Goal: Task Accomplishment & Management: Complete application form

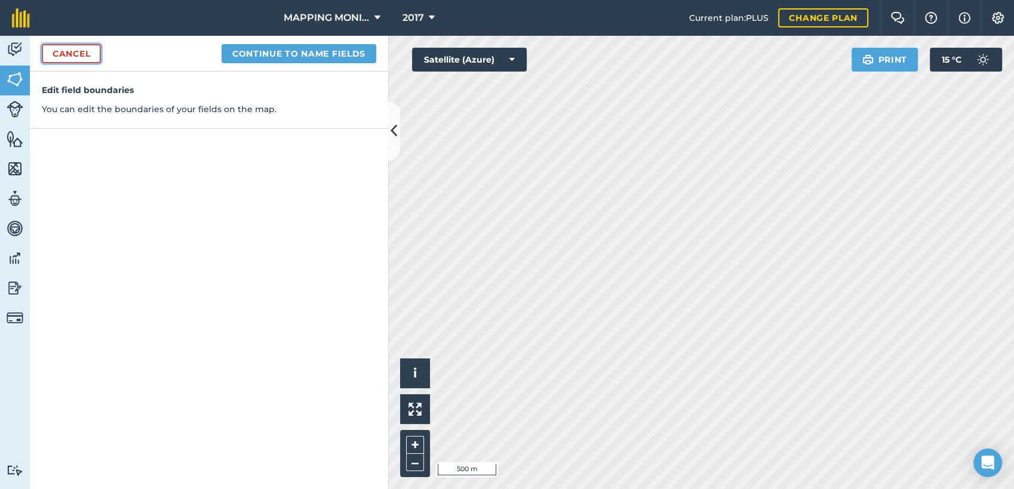
click at [97, 52] on link "Cancel" at bounding box center [71, 53] width 59 height 19
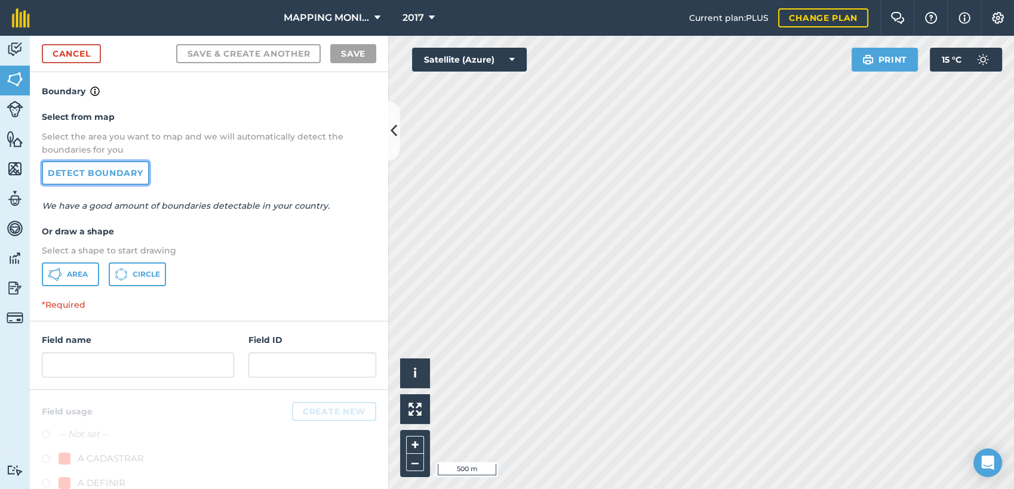
click at [132, 175] on link "Detect boundary" at bounding box center [95, 173] width 107 height 24
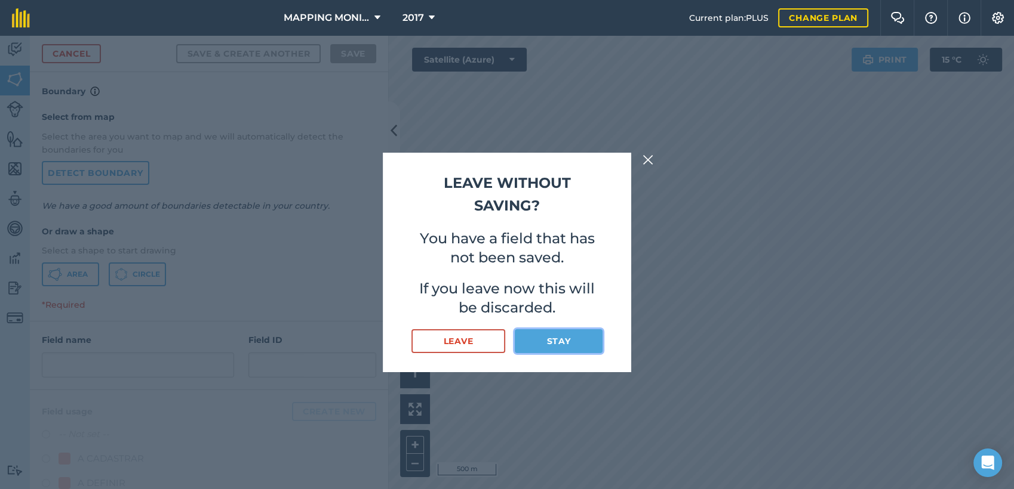
click at [576, 341] on button "Stay" at bounding box center [559, 342] width 88 height 24
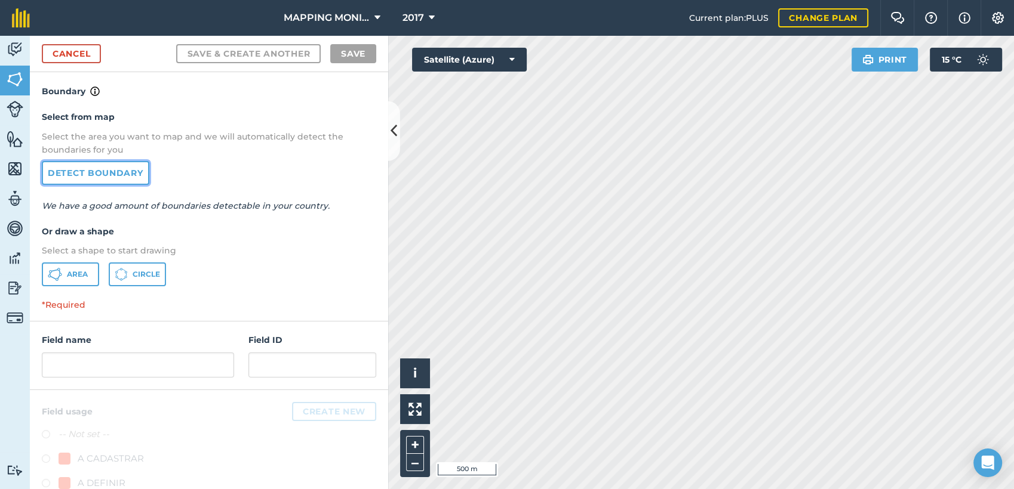
click at [87, 169] on link "Detect boundary" at bounding box center [95, 173] width 107 height 24
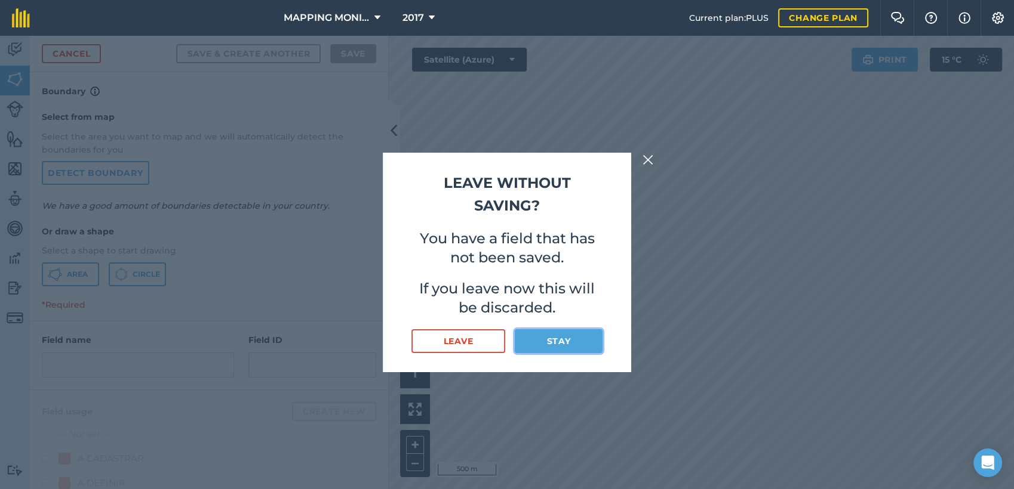
click at [548, 341] on button "Stay" at bounding box center [559, 342] width 88 height 24
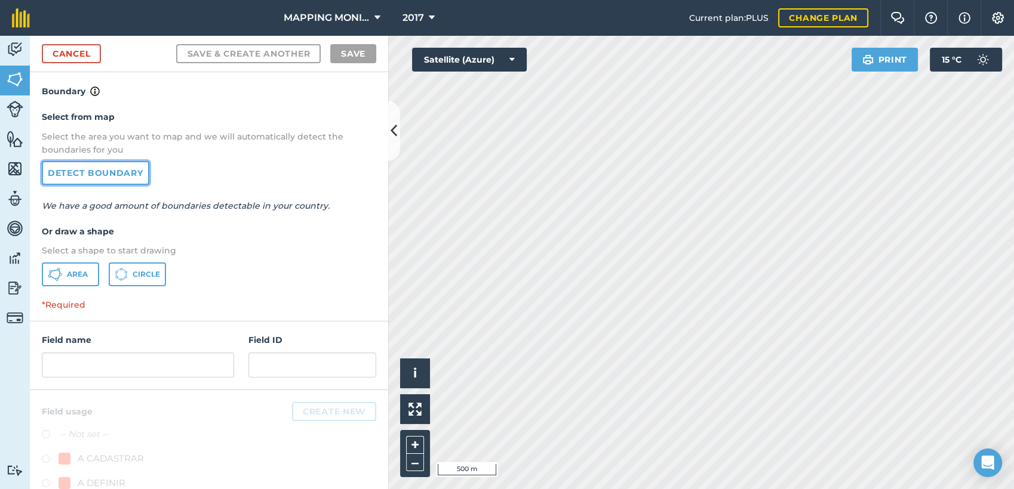
click at [73, 184] on link "Detect boundary" at bounding box center [95, 173] width 107 height 24
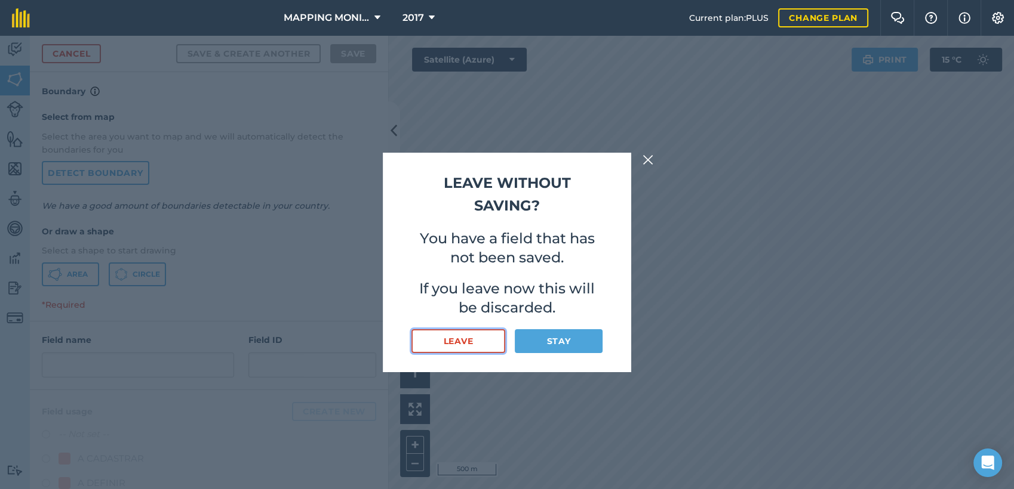
click at [484, 335] on button "Leave" at bounding box center [458, 342] width 94 height 24
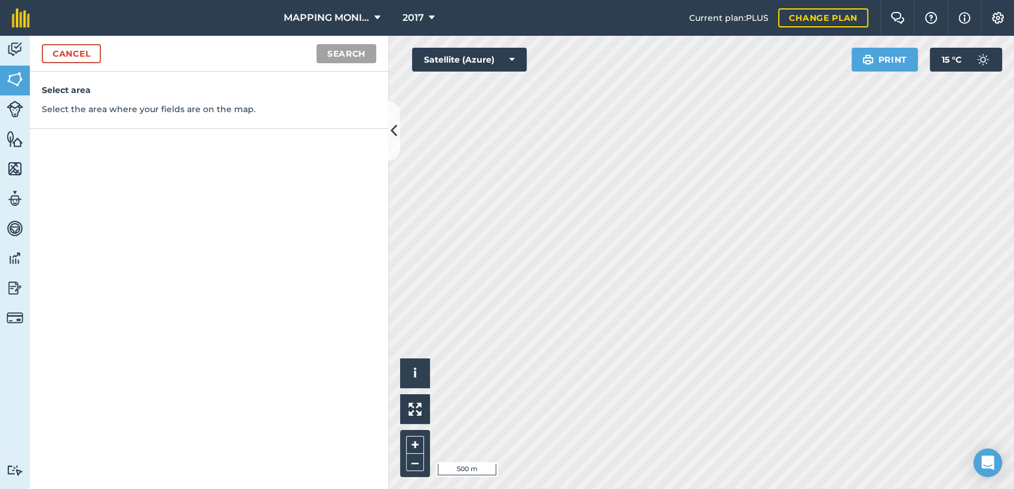
click at [84, 64] on div "Cancel Search" at bounding box center [209, 54] width 358 height 36
click at [83, 56] on link "Cancel" at bounding box center [71, 53] width 59 height 19
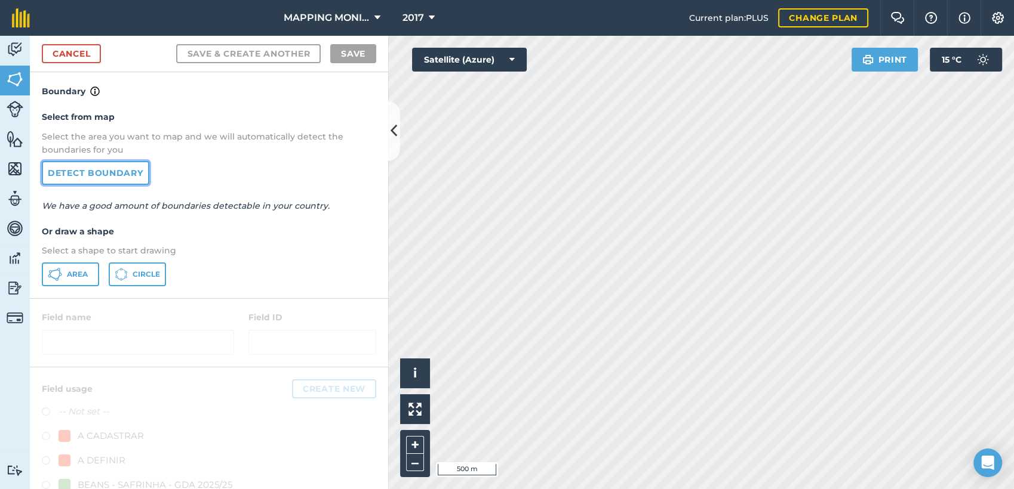
click at [101, 181] on link "Detect boundary" at bounding box center [95, 173] width 107 height 24
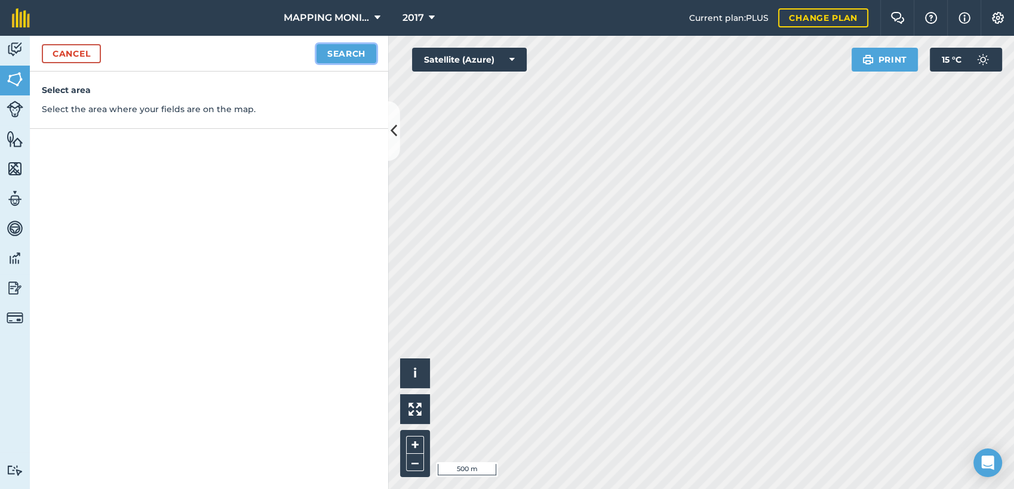
click at [345, 59] on button "Search" at bounding box center [346, 53] width 60 height 19
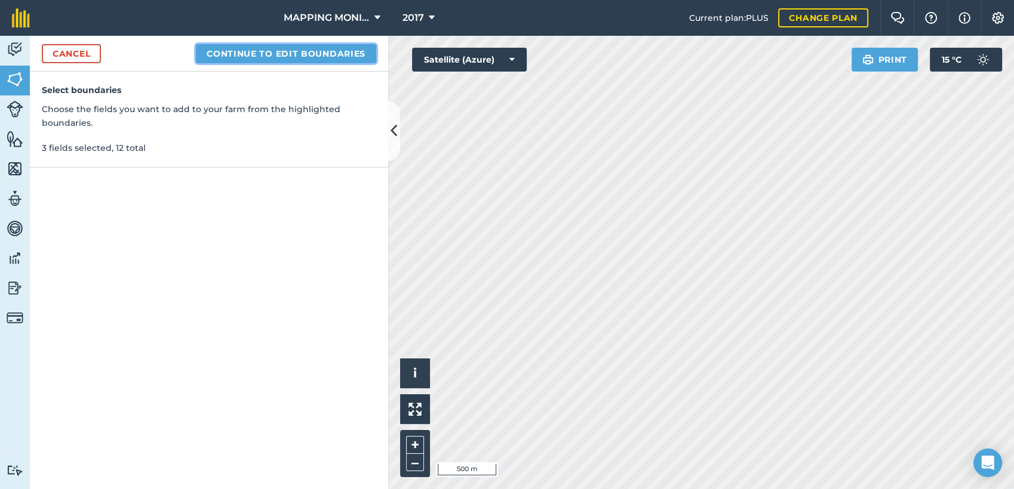
click at [315, 53] on button "Continue to edit boundaries" at bounding box center [286, 53] width 180 height 19
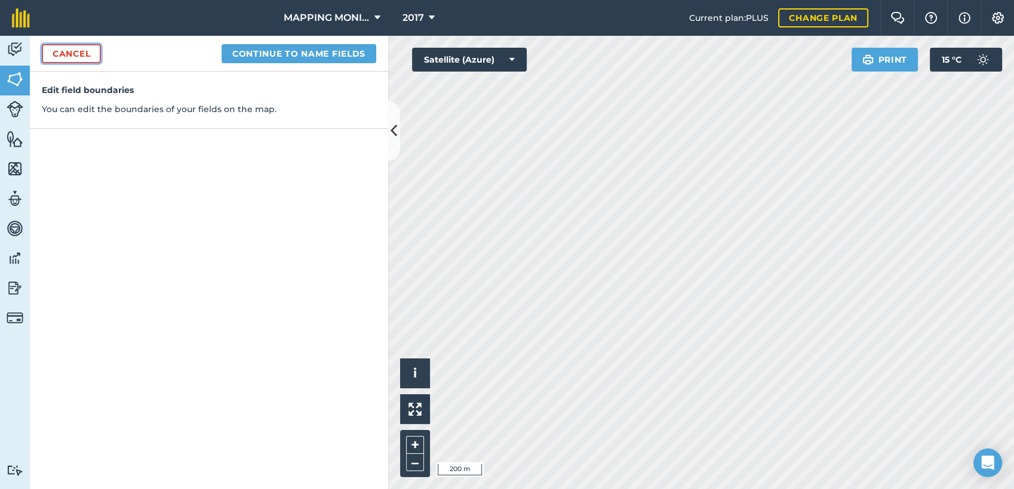
click at [79, 46] on link "Cancel" at bounding box center [71, 53] width 59 height 19
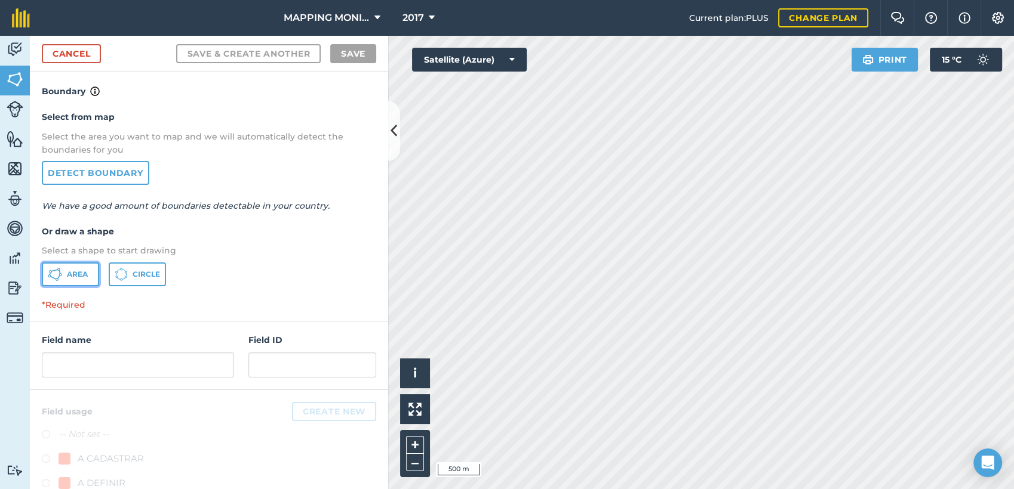
click at [67, 273] on span "Area" at bounding box center [77, 275] width 21 height 10
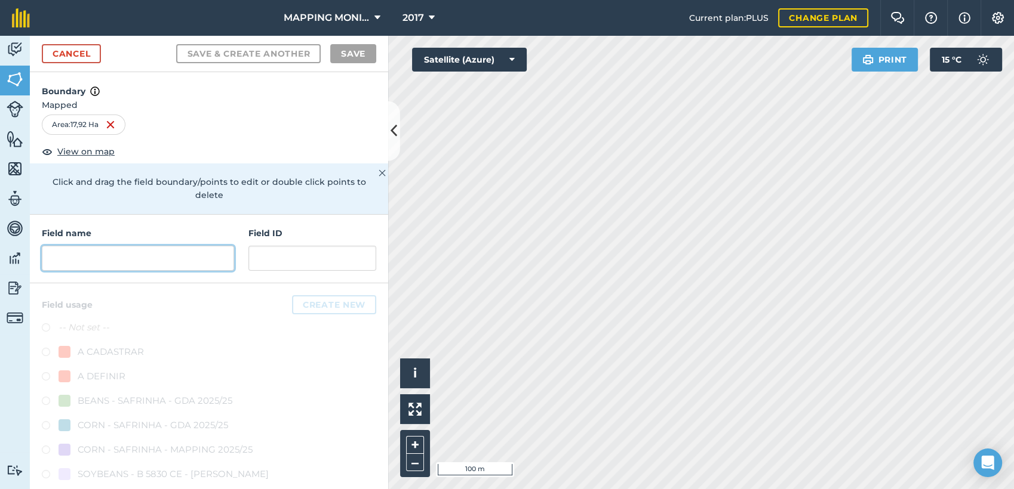
click at [158, 266] on input "text" at bounding box center [138, 258] width 192 height 25
paste input "PRIMAVERA DO LESTE/MT - GRUPO BRAVIN - DOIS IRMÃOS"
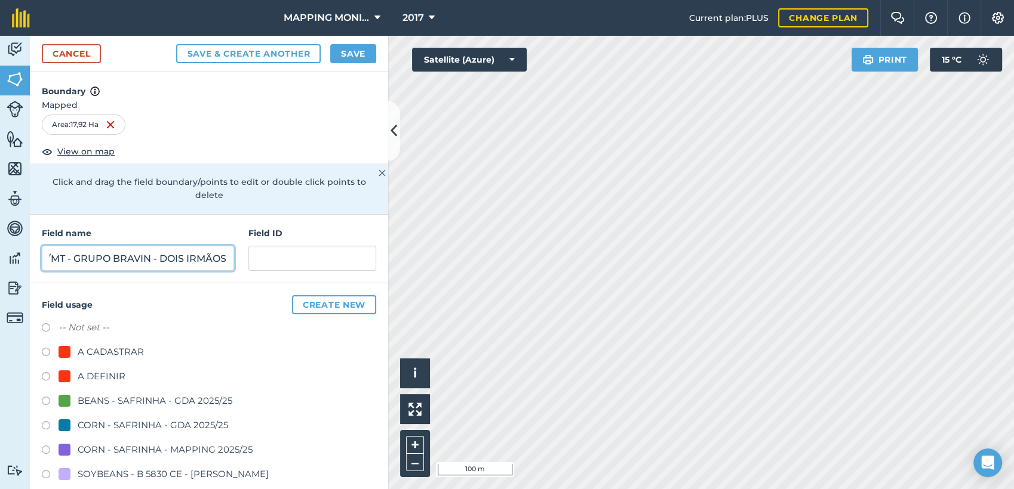
drag, startPoint x: 66, startPoint y: 258, endPoint x: 320, endPoint y: 269, distance: 253.9
click at [309, 269] on div "Field name PRIMAVERA DO LESTE/MT - GRUPO BRAVIN - DOIS IRMÃOS Field ID" at bounding box center [209, 249] width 358 height 69
type input "PRIMAVERA DO LESTE/MT - [PERSON_NAME] - [GEOGRAPHIC_DATA]"
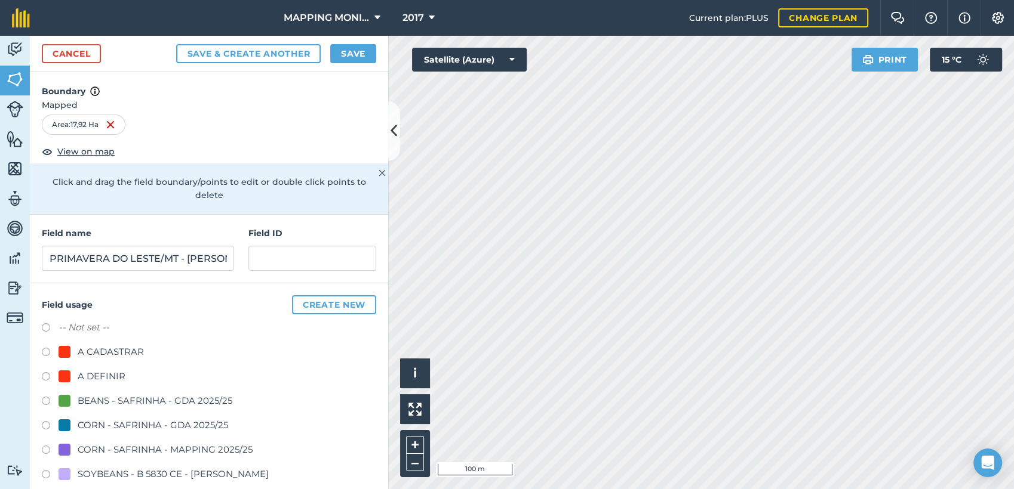
click at [109, 370] on div "A DEFINIR" at bounding box center [102, 377] width 48 height 14
radio input "true"
click at [348, 53] on button "Save" at bounding box center [353, 53] width 46 height 19
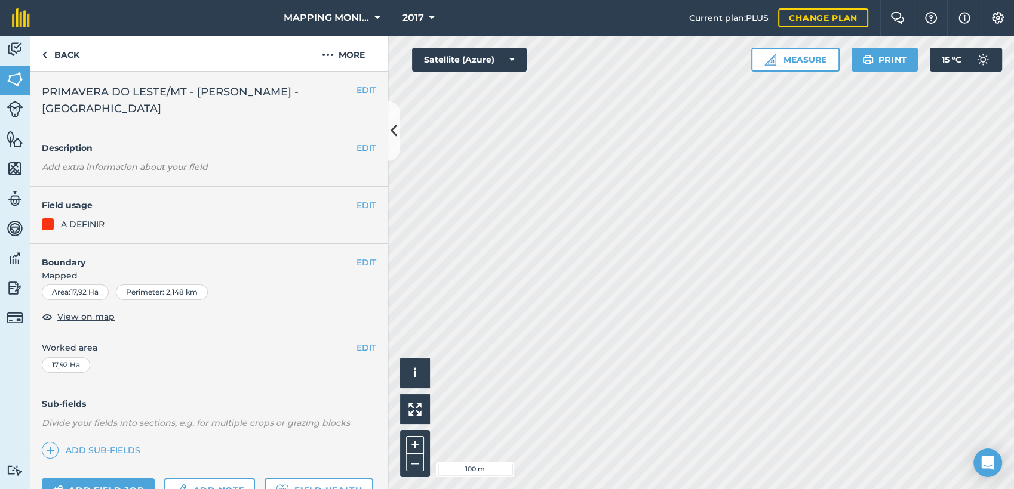
click at [216, 92] on span "PRIMAVERA DO LESTE/MT - [PERSON_NAME] - [GEOGRAPHIC_DATA]" at bounding box center [199, 100] width 315 height 33
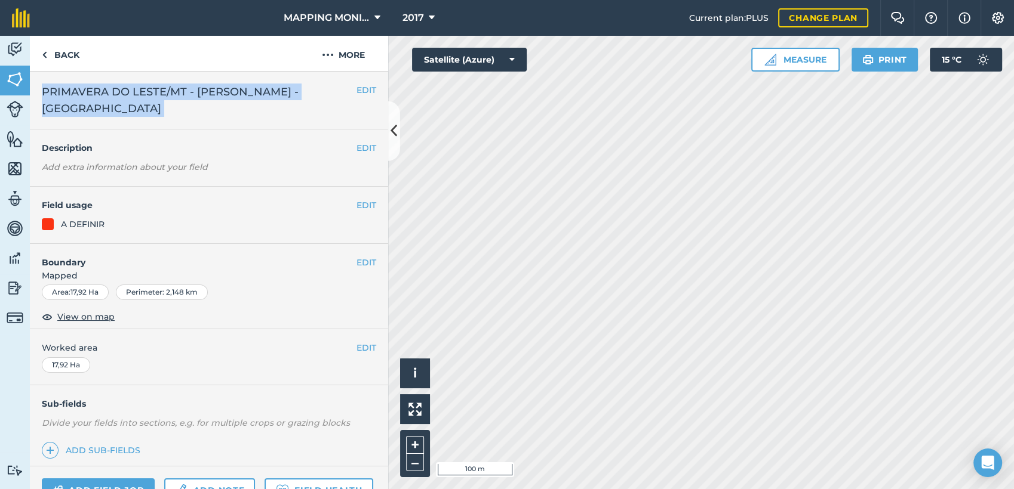
click at [216, 92] on span "PRIMAVERA DO LESTE/MT - [PERSON_NAME] - [GEOGRAPHIC_DATA]" at bounding box center [199, 100] width 315 height 33
copy div "PRIMAVERA DO LESTE/MT - [PERSON_NAME] - CAMPO REAL EDIT"
click at [66, 59] on link "Back" at bounding box center [60, 53] width 61 height 35
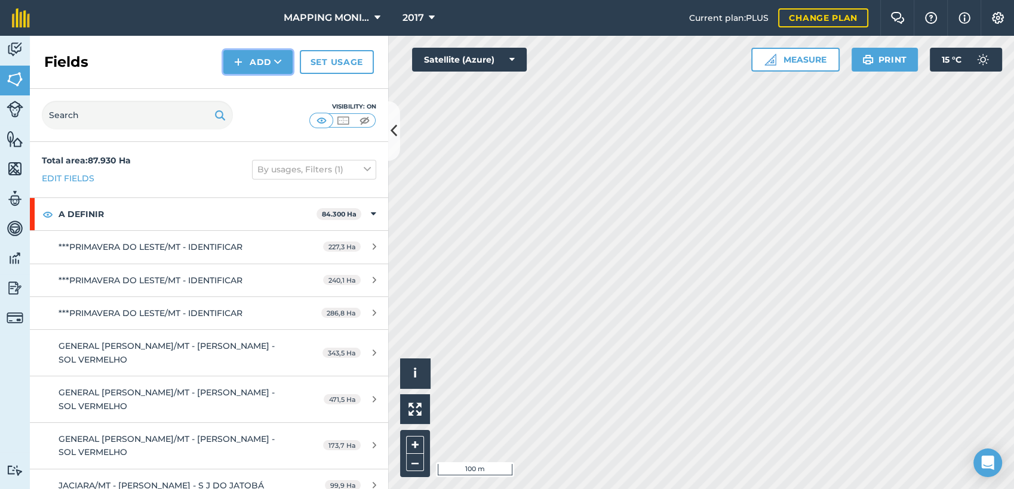
click at [276, 58] on icon at bounding box center [278, 62] width 8 height 12
click at [270, 87] on link "Draw" at bounding box center [258, 89] width 66 height 26
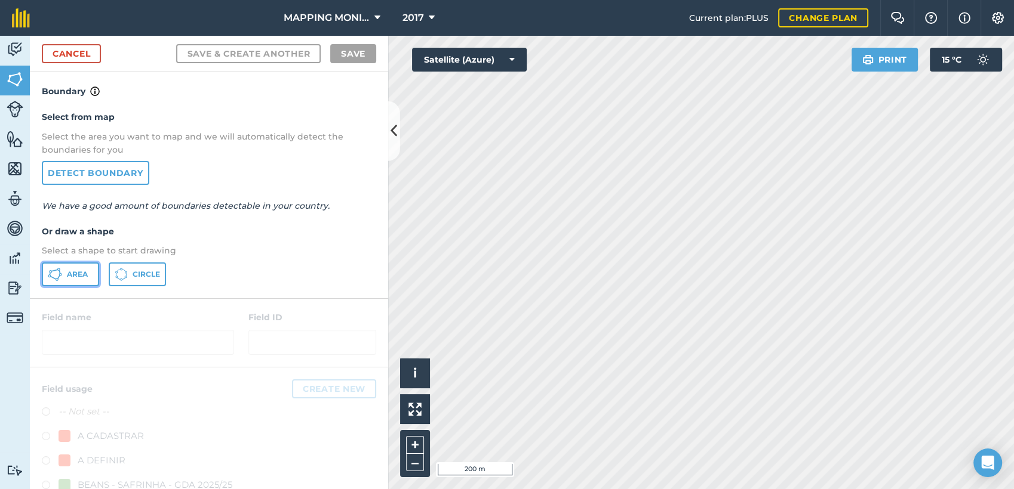
click at [72, 277] on span "Area" at bounding box center [77, 275] width 21 height 10
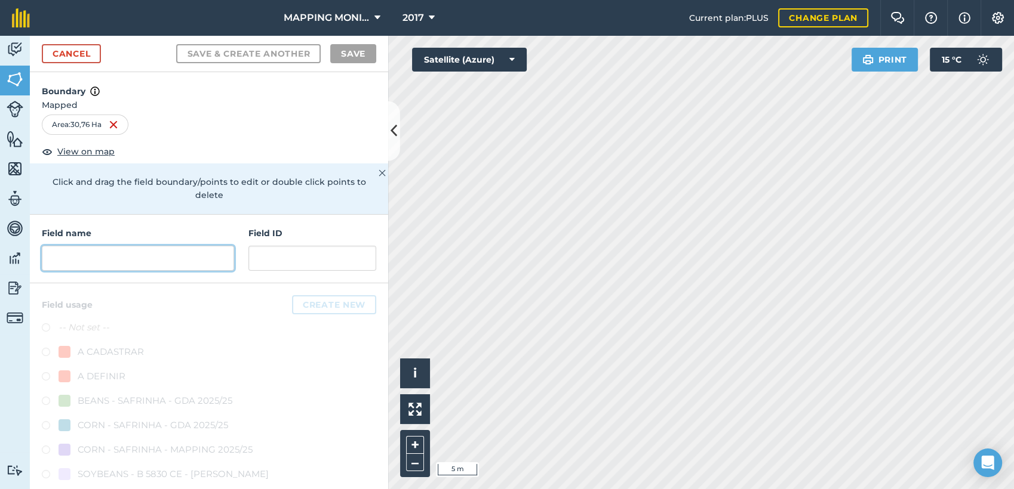
click at [167, 251] on input "text" at bounding box center [138, 258] width 192 height 25
paste input "PRIMAVERA DO LESTE/MT - [PERSON_NAME] - [GEOGRAPHIC_DATA]"
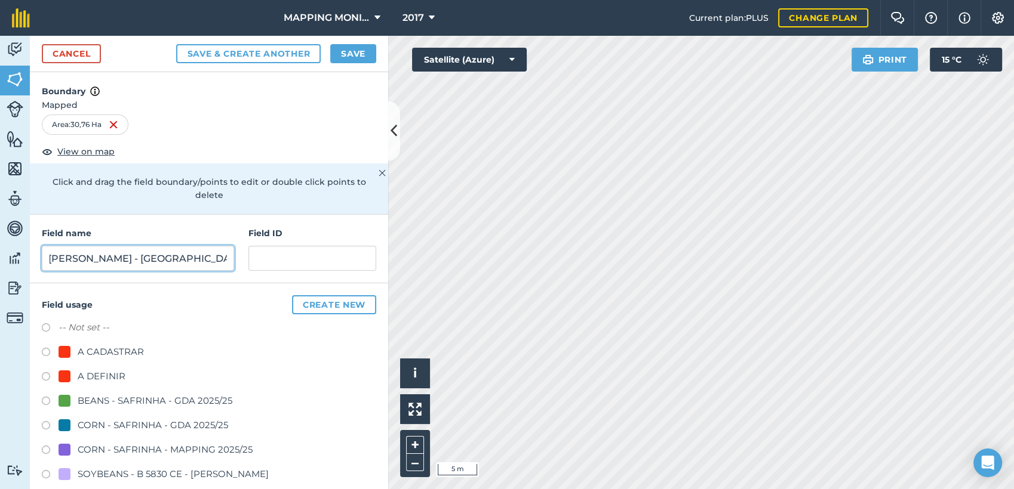
type input "PRIMAVERA DO LESTE/MT - [PERSON_NAME] - [GEOGRAPHIC_DATA]"
click at [87, 376] on div "A DEFINIR" at bounding box center [102, 377] width 48 height 14
radio input "true"
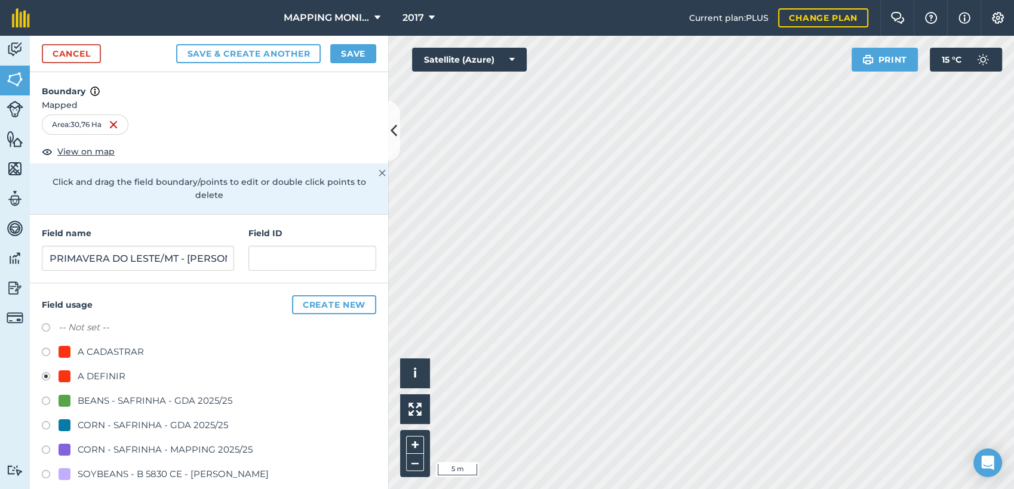
click at [349, 64] on div "Cancel Save & Create Another Save" at bounding box center [209, 54] width 358 height 36
click at [355, 55] on button "Save" at bounding box center [353, 53] width 46 height 19
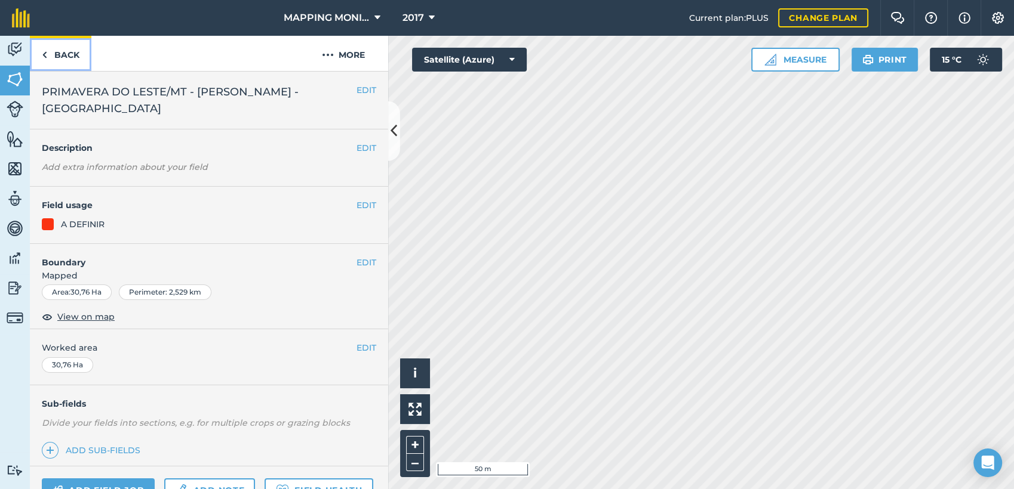
click at [62, 70] on link "Back" at bounding box center [60, 53] width 61 height 35
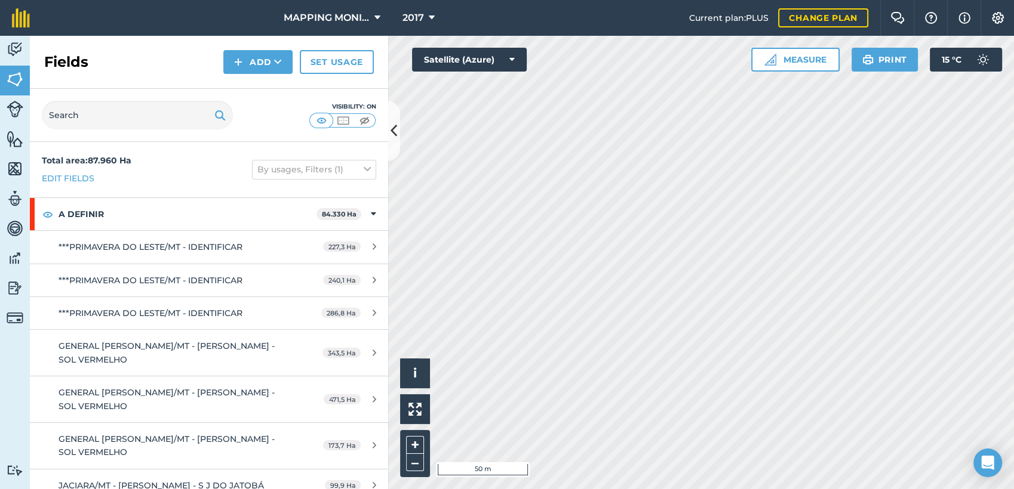
click at [65, 60] on h2 "Fields" at bounding box center [66, 62] width 44 height 19
click at [277, 57] on icon at bounding box center [278, 62] width 8 height 12
click at [271, 85] on link "Draw" at bounding box center [258, 89] width 66 height 26
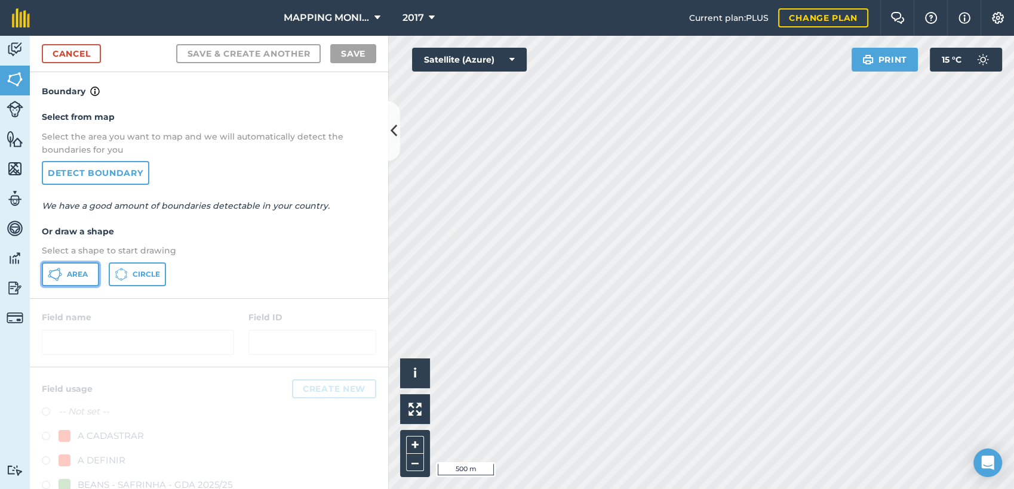
click at [84, 268] on button "Area" at bounding box center [70, 275] width 57 height 24
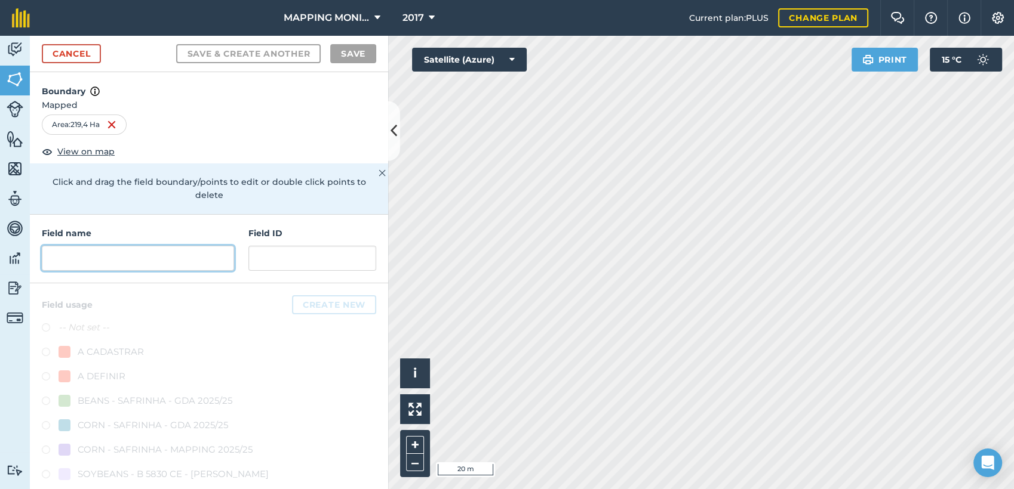
click at [118, 260] on input "text" at bounding box center [138, 258] width 192 height 25
paste input "PRIMAVERA DO LESTE/MT - [PERSON_NAME] - [GEOGRAPHIC_DATA]"
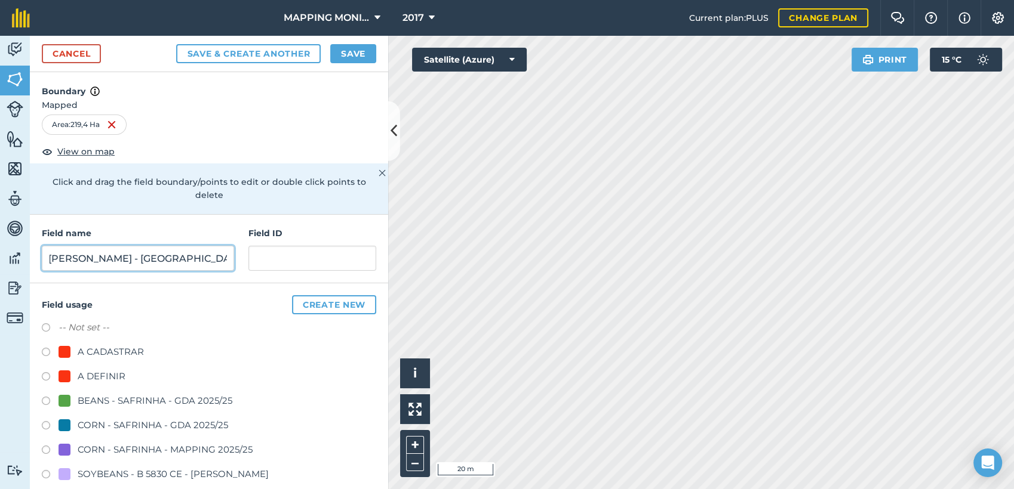
type input "PRIMAVERA DO LESTE/MT - [PERSON_NAME] - [GEOGRAPHIC_DATA]"
click at [93, 375] on div "A DEFINIR" at bounding box center [102, 377] width 48 height 14
radio input "true"
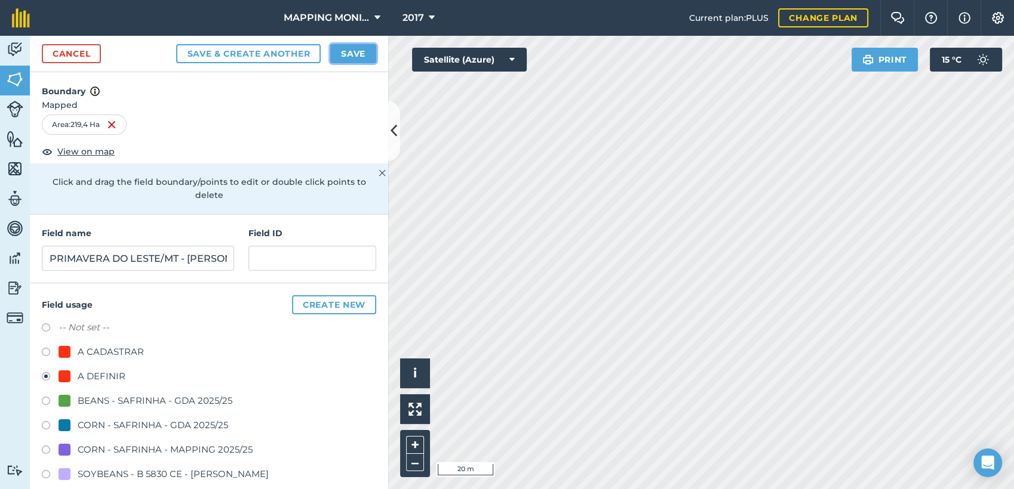
click at [346, 47] on button "Save" at bounding box center [353, 53] width 46 height 19
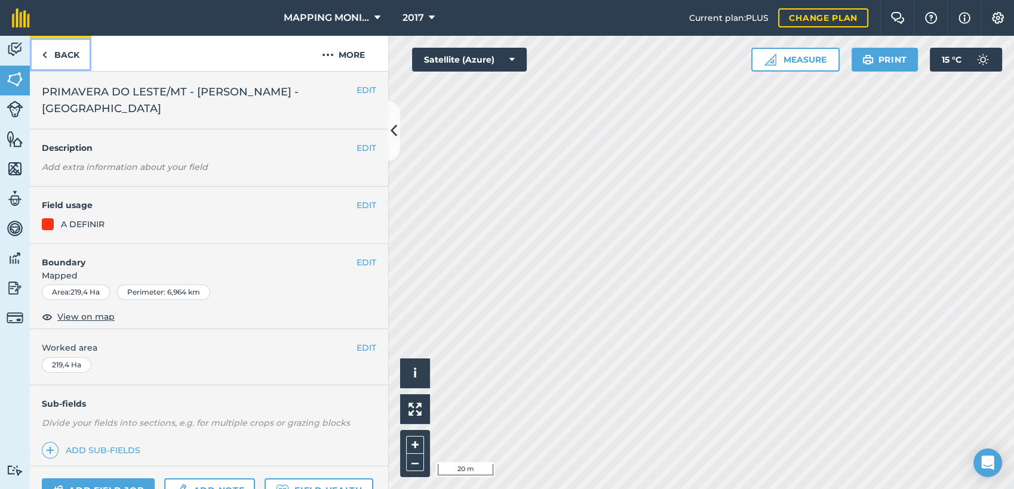
click at [82, 60] on link "Back" at bounding box center [60, 53] width 61 height 35
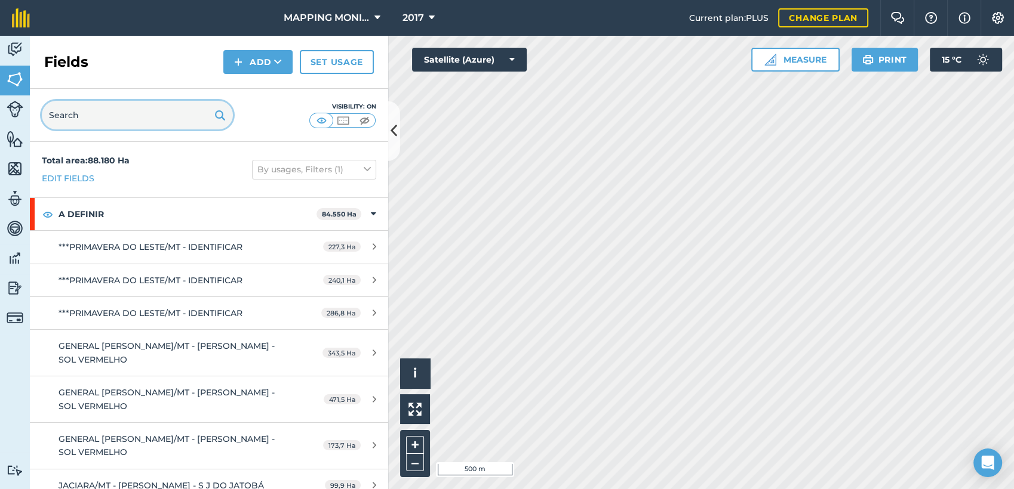
click at [140, 113] on input "text" at bounding box center [137, 115] width 191 height 29
paste input "PRIMAVERA DO LESTE/MT - [PERSON_NAME] - [GEOGRAPHIC_DATA]"
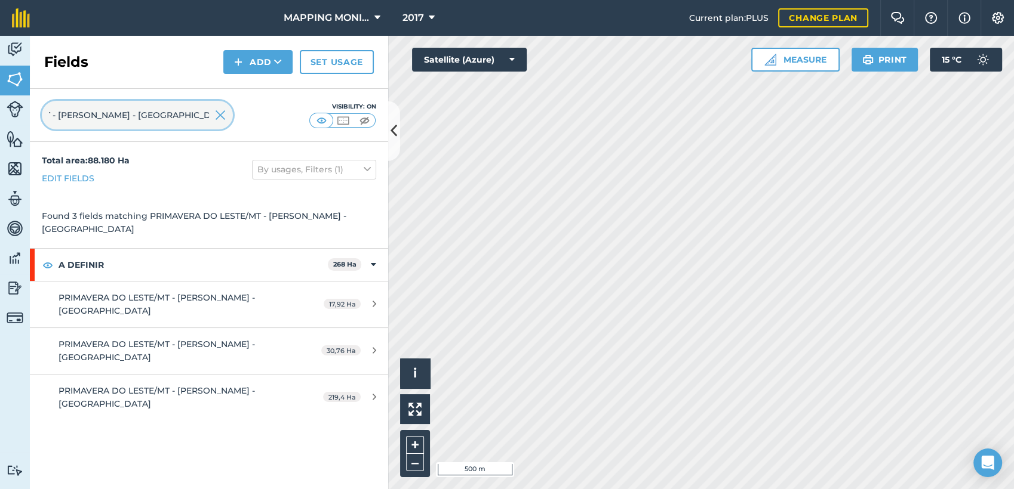
type input "PRIMAVERA DO LESTE/MT - [PERSON_NAME] - [GEOGRAPHIC_DATA]"
drag, startPoint x: 221, startPoint y: 117, endPoint x: 387, endPoint y: 96, distance: 166.7
click at [222, 117] on img at bounding box center [220, 115] width 11 height 14
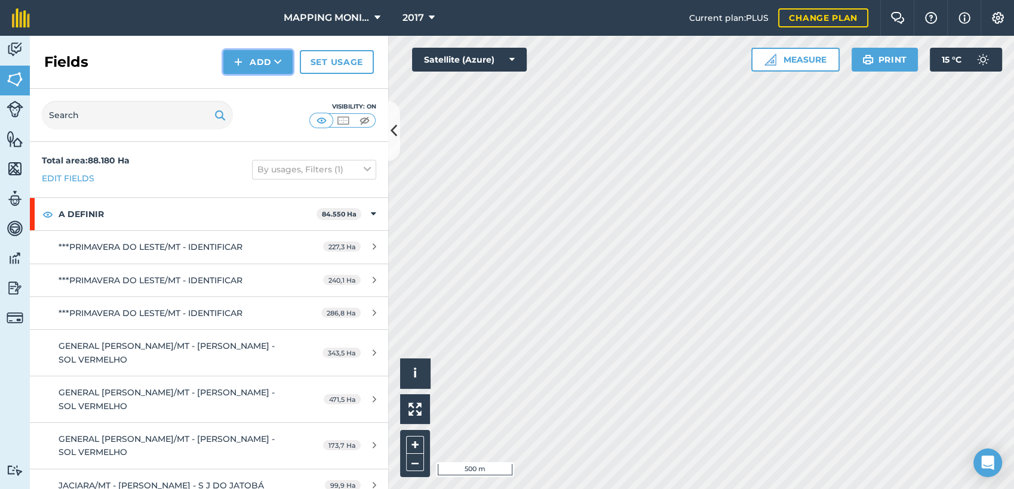
click at [272, 55] on button "Add" at bounding box center [257, 62] width 69 height 24
click at [263, 84] on link "Draw" at bounding box center [258, 89] width 66 height 26
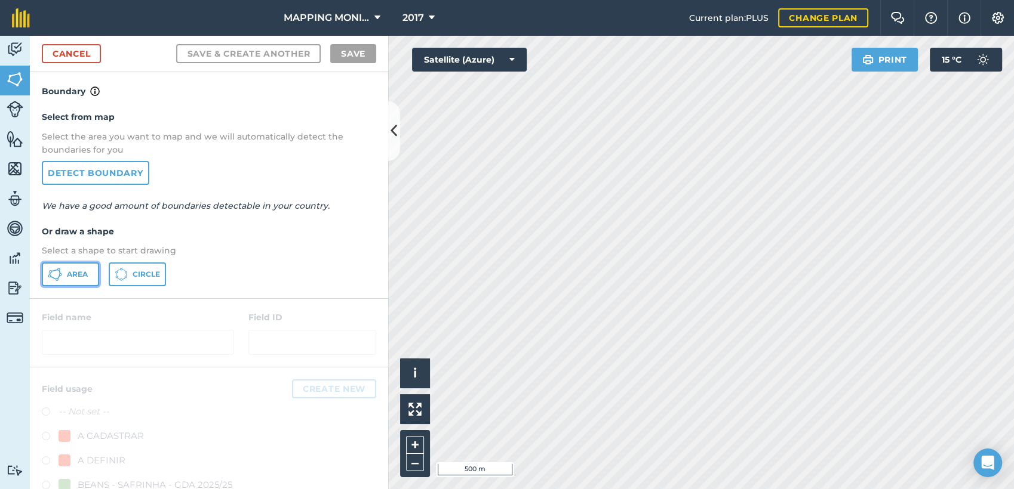
click at [61, 269] on icon at bounding box center [55, 274] width 14 height 14
click at [686, 274] on div "Click to start drawing i © 2025 TomTom, Microsoft 50 m + –" at bounding box center [701, 263] width 626 height 454
